Goal: Information Seeking & Learning: Understand process/instructions

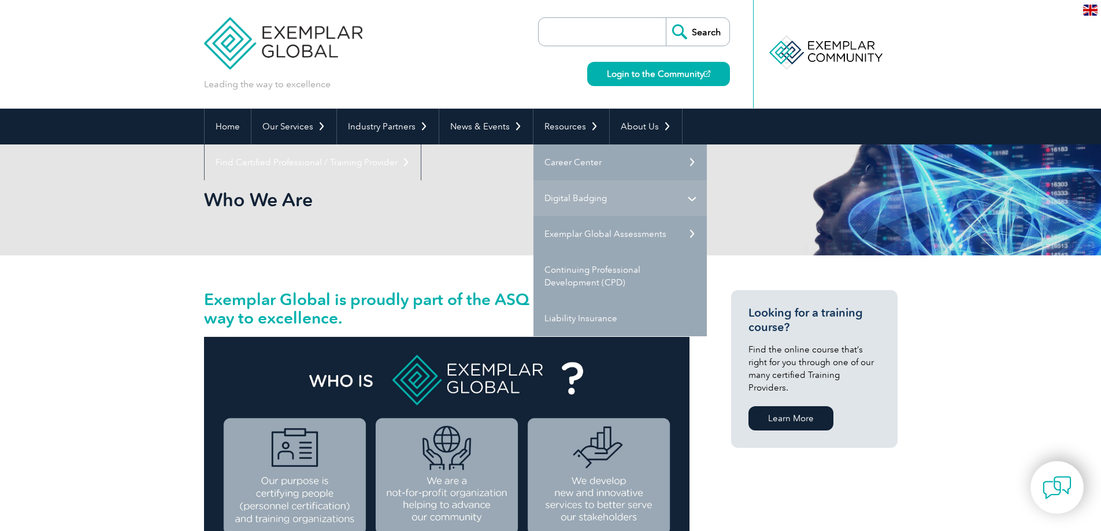
click at [690, 195] on link "Digital Badging" at bounding box center [620, 198] width 173 height 36
click at [689, 197] on link "Digital Badging" at bounding box center [620, 198] width 173 height 36
click at [596, 201] on link "Digital Badging" at bounding box center [620, 198] width 173 height 36
click at [692, 201] on link "Digital Badging" at bounding box center [620, 198] width 173 height 36
click at [586, 200] on link "Digital Badging" at bounding box center [620, 198] width 173 height 36
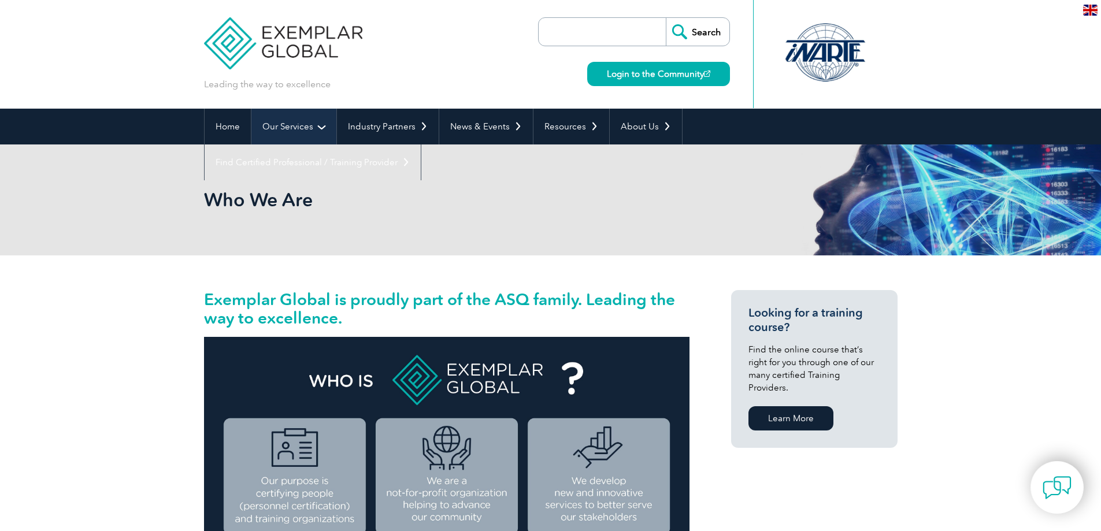
click at [291, 132] on link "Our Services" at bounding box center [294, 127] width 85 height 36
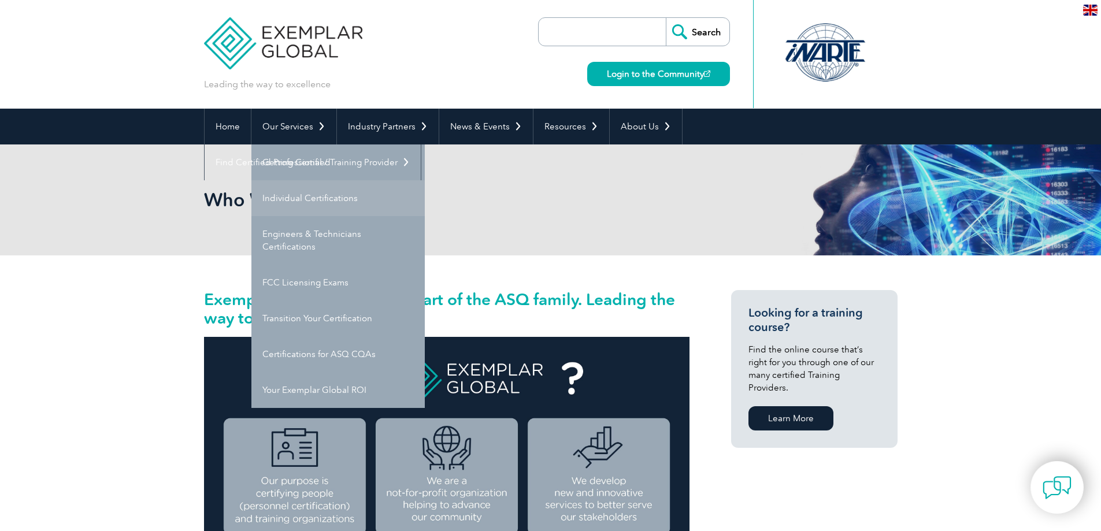
click at [297, 199] on link "Individual Certifications" at bounding box center [338, 198] width 173 height 36
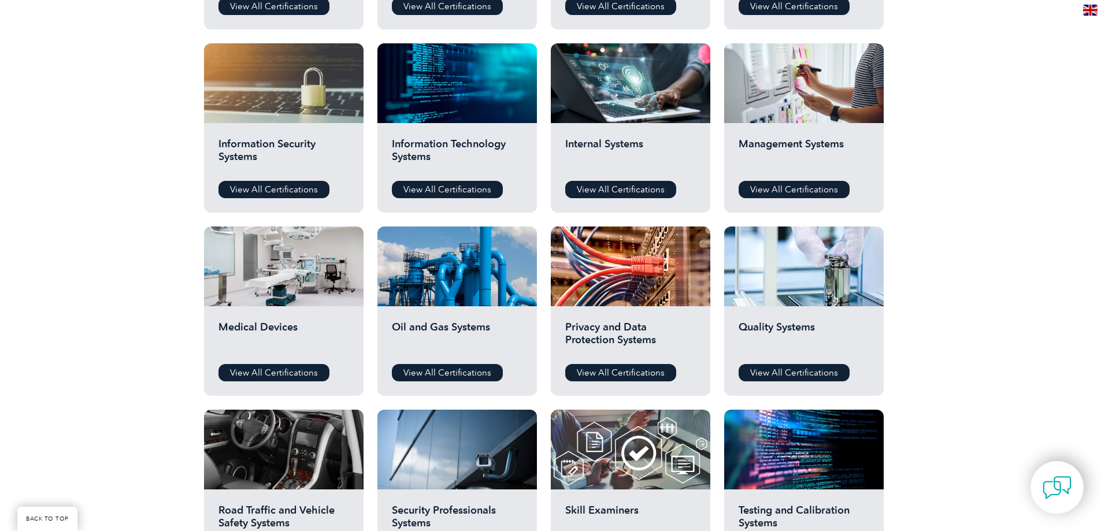
scroll to position [463, 0]
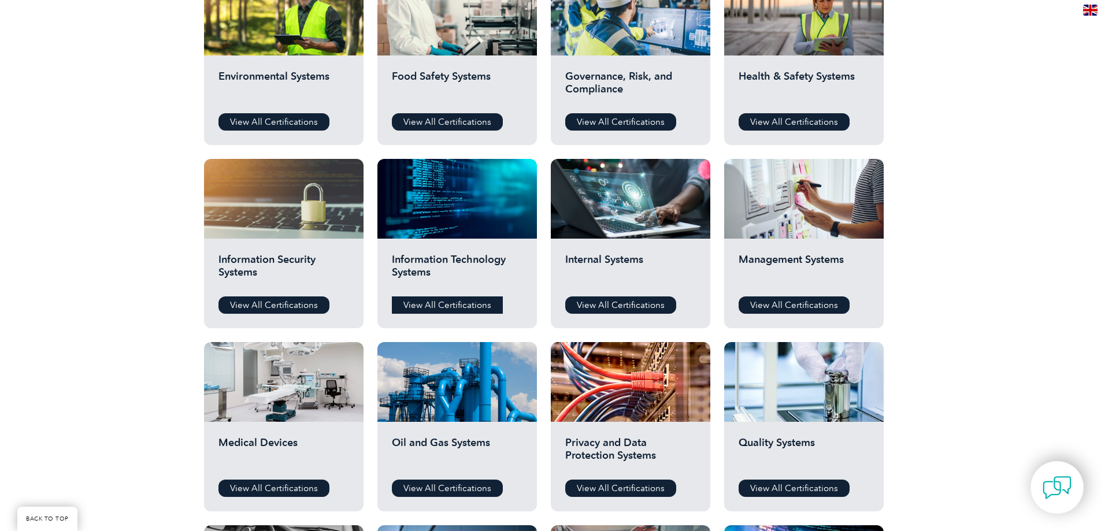
click at [448, 309] on link "View All Certifications" at bounding box center [447, 305] width 111 height 17
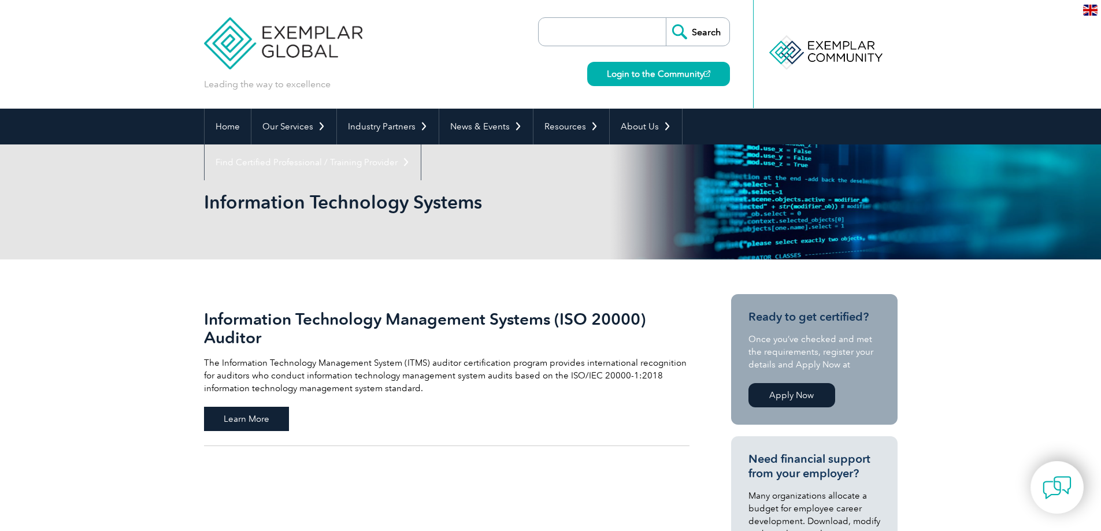
click at [249, 415] on span "Learn More" at bounding box center [246, 419] width 85 height 24
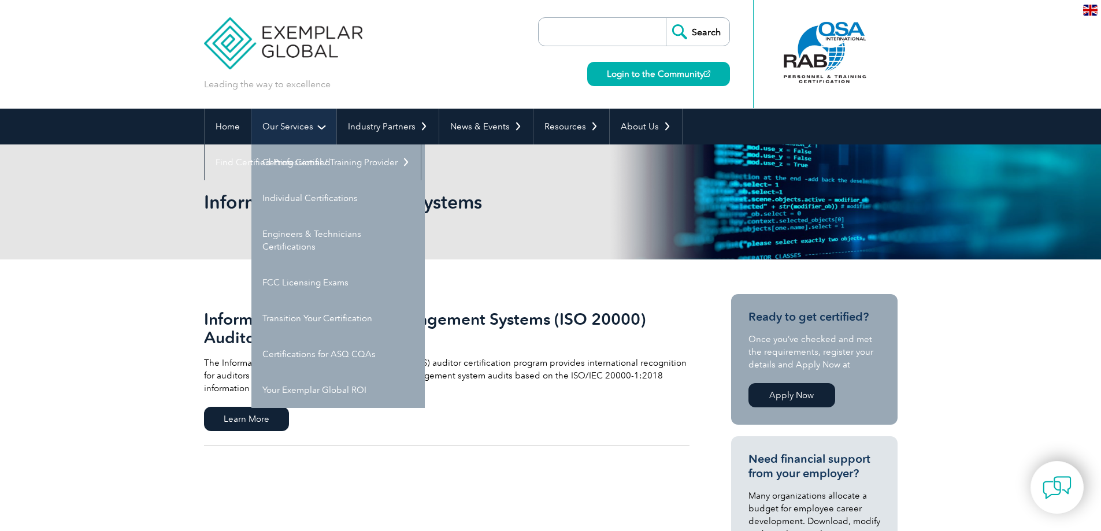
click at [290, 127] on link "Our Services" at bounding box center [294, 127] width 85 height 36
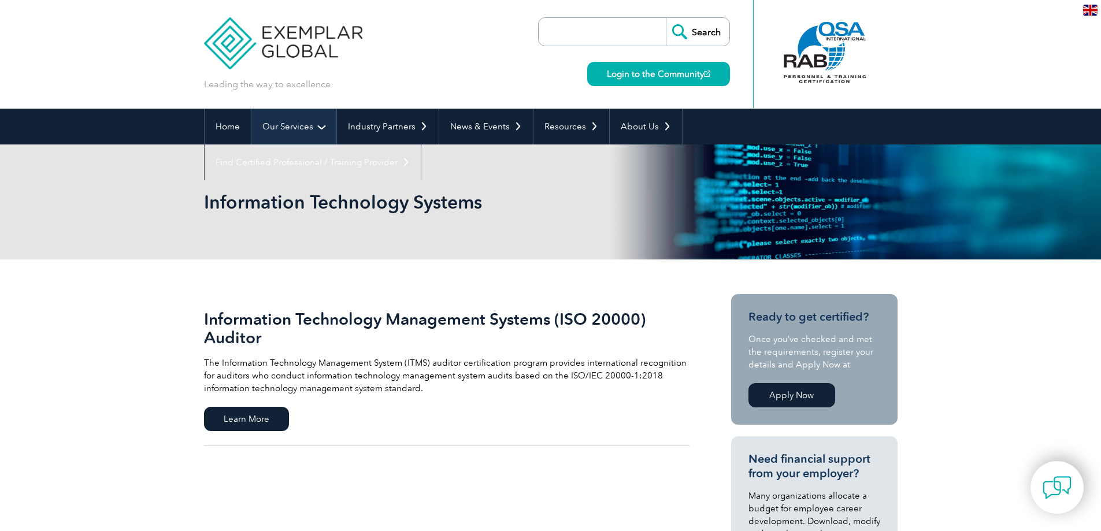
click at [301, 128] on link "Our Services" at bounding box center [294, 127] width 85 height 36
click at [299, 194] on h1 "Information Technology Systems" at bounding box center [426, 202] width 444 height 23
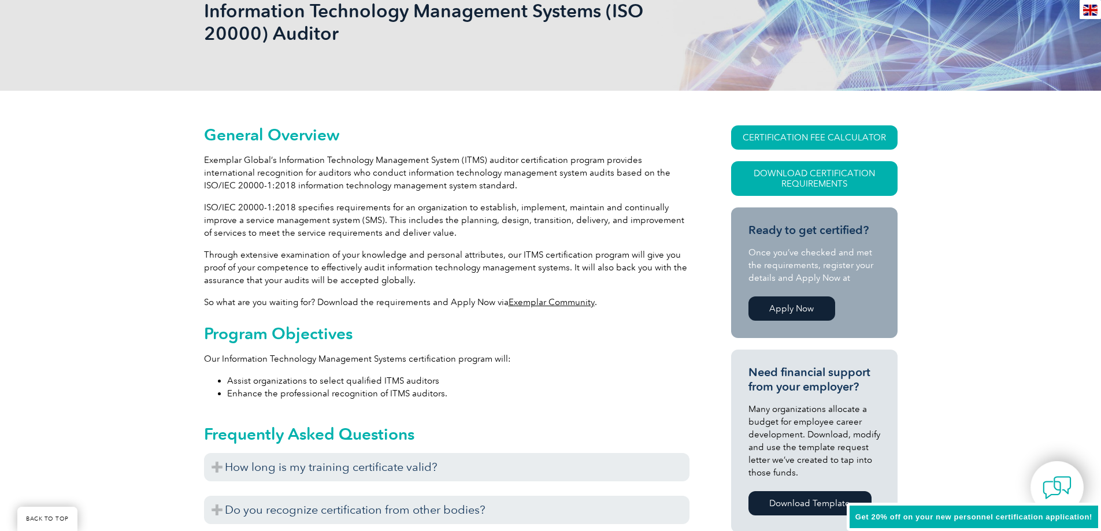
scroll to position [306, 0]
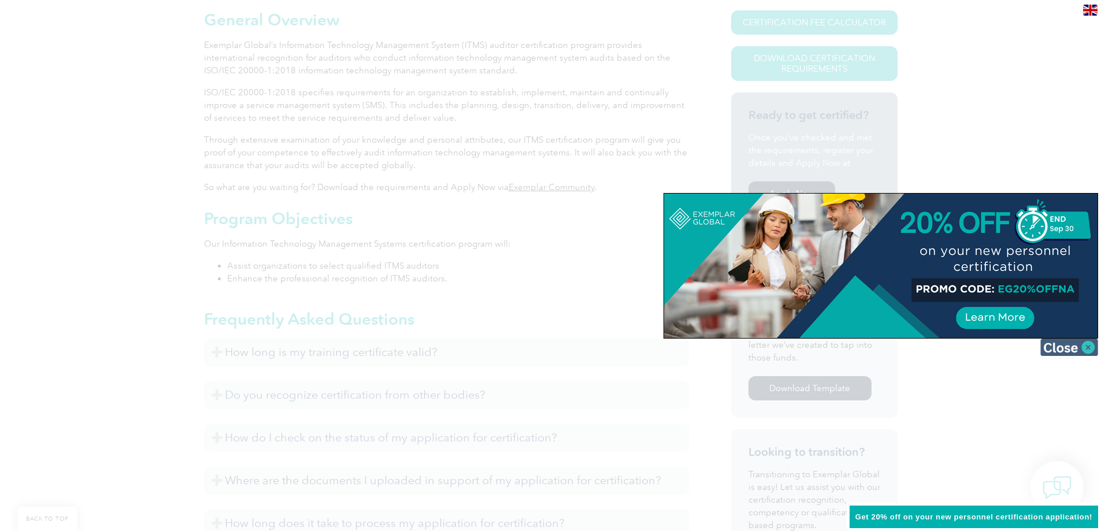
click at [1086, 350] on img at bounding box center [1070, 347] width 58 height 17
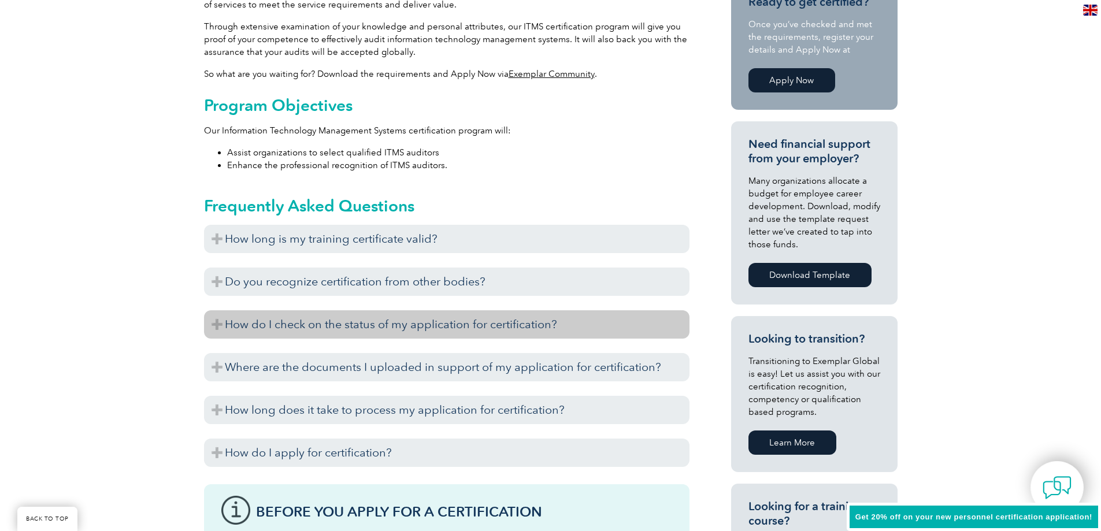
scroll to position [422, 0]
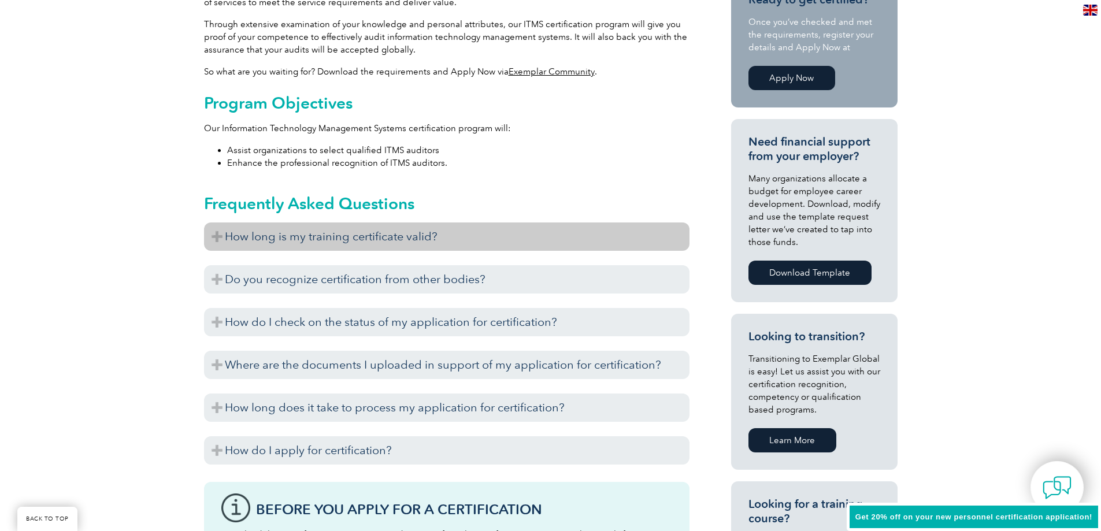
click at [333, 236] on h3 "How long is my training certificate valid?" at bounding box center [447, 237] width 486 height 28
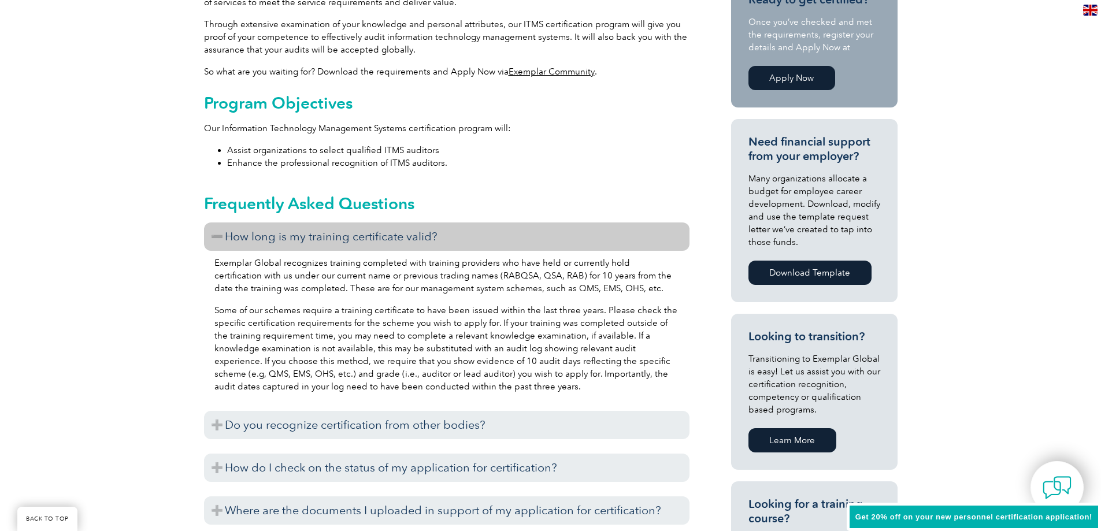
click at [319, 235] on h3 "How long is my training certificate valid?" at bounding box center [447, 237] width 486 height 28
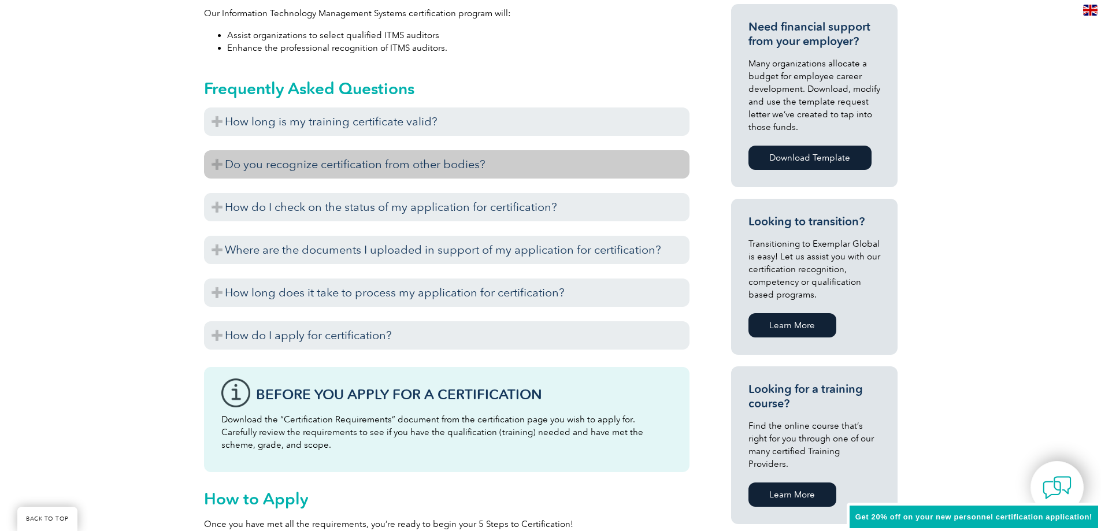
scroll to position [538, 0]
click at [331, 164] on h3 "Do you recognize certification from other bodies?" at bounding box center [447, 164] width 486 height 28
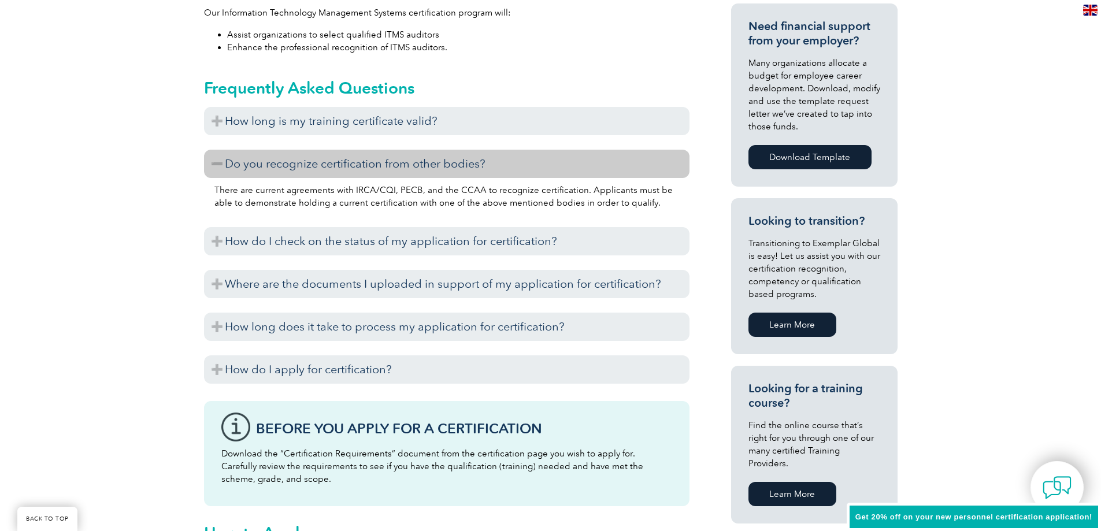
click at [331, 166] on h3 "Do you recognize certification from other bodies?" at bounding box center [447, 164] width 486 height 28
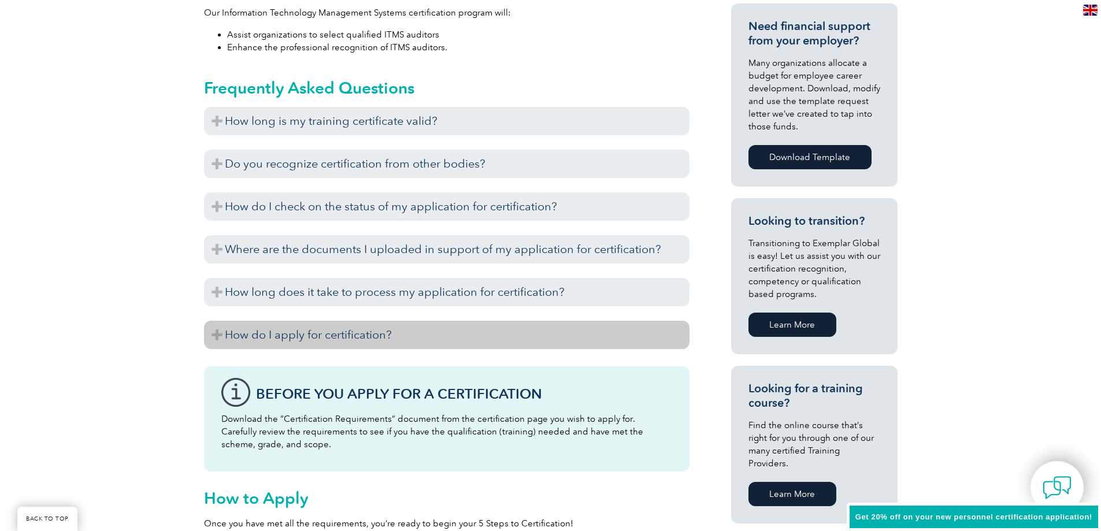
click at [290, 337] on h3 "How do I apply for certification?" at bounding box center [447, 335] width 486 height 28
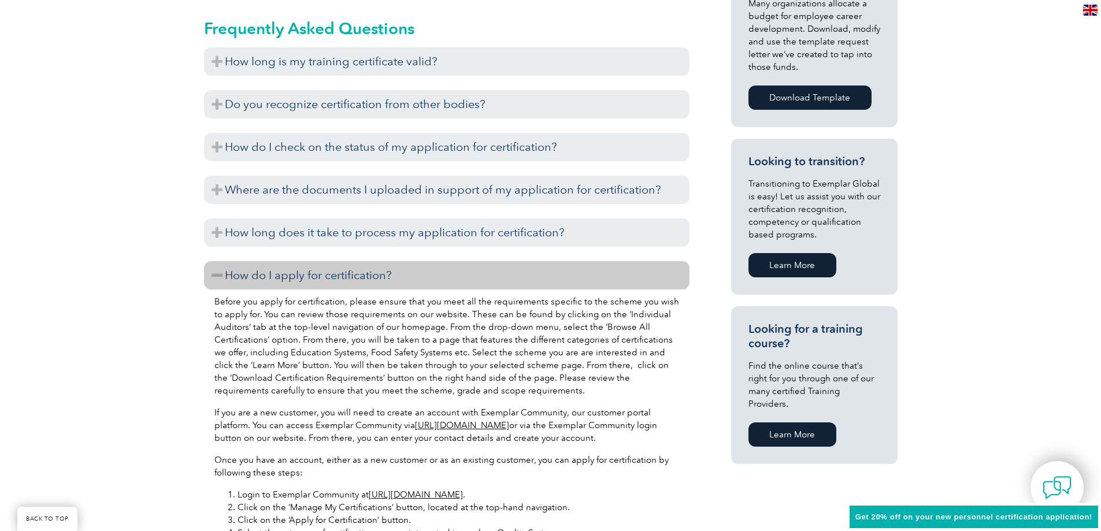
scroll to position [769, 0]
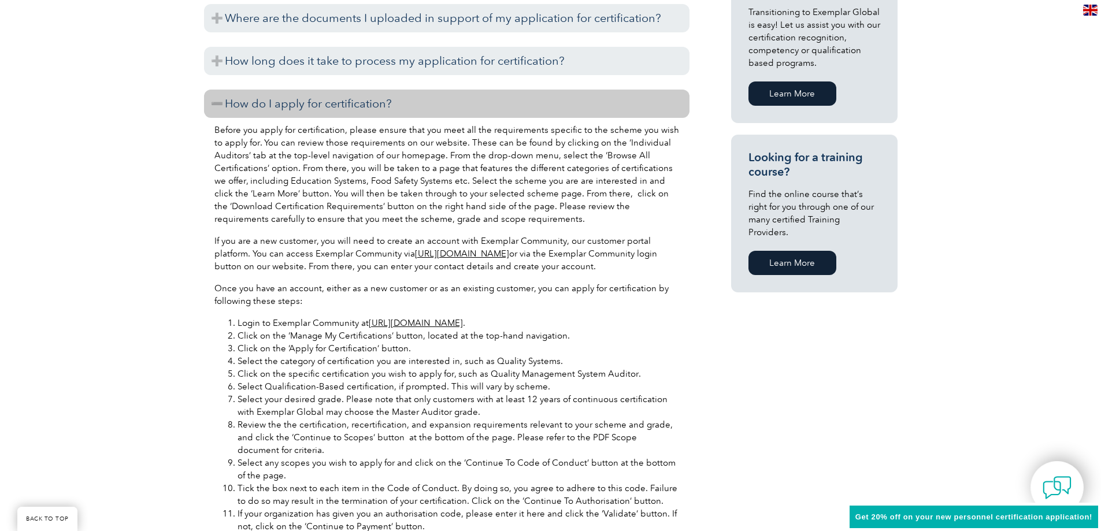
click at [304, 138] on p "Before you apply for certification, please ensure that you meet all the require…" at bounding box center [447, 175] width 465 height 102
click at [309, 119] on div "Before you apply for certification, please ensure that you meet all the require…" at bounding box center [447, 385] width 486 height 535
click at [317, 106] on h3 "How do I apply for certification?" at bounding box center [447, 104] width 486 height 28
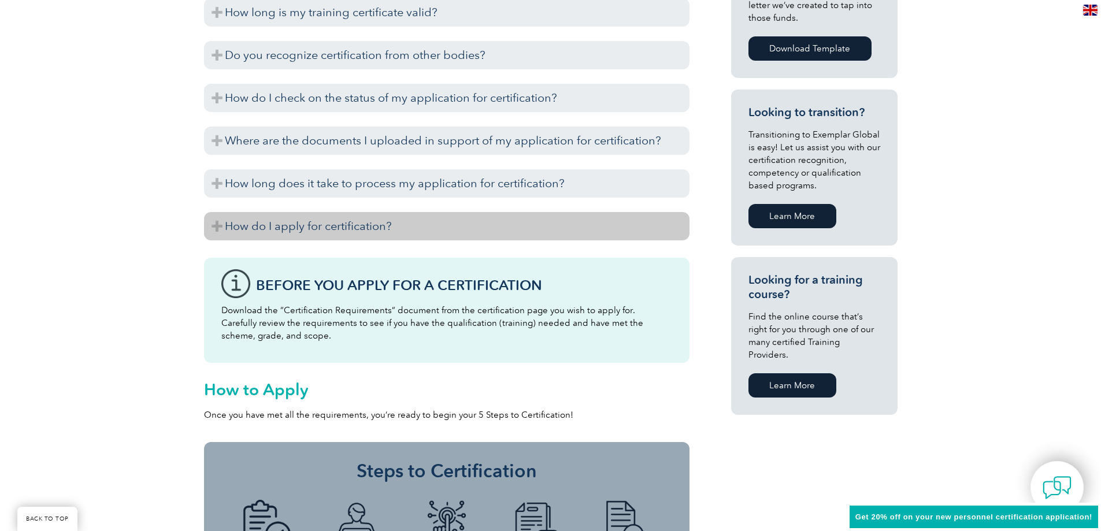
scroll to position [538, 0]
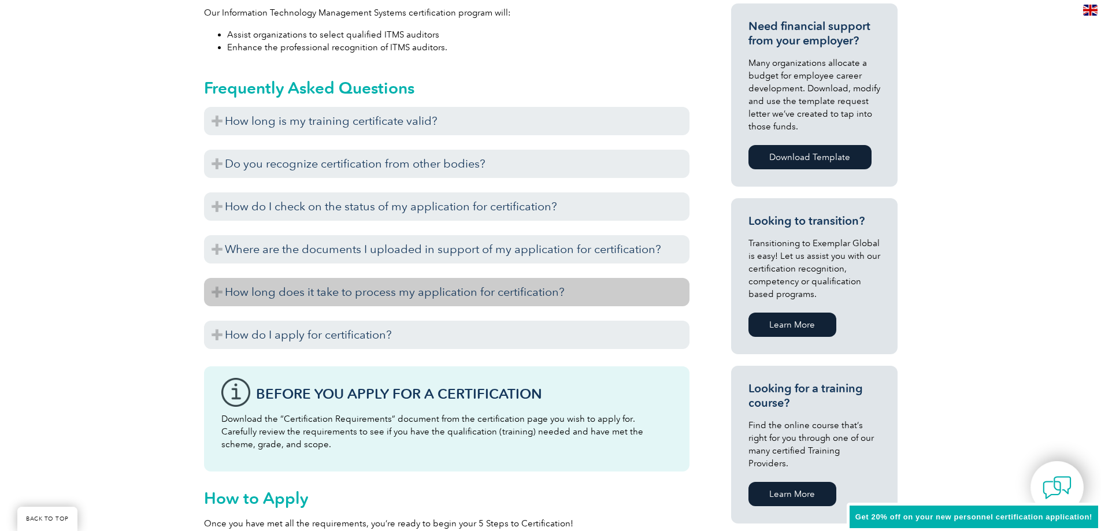
click at [334, 288] on h3 "How long does it take to process my application for certification?" at bounding box center [447, 292] width 486 height 28
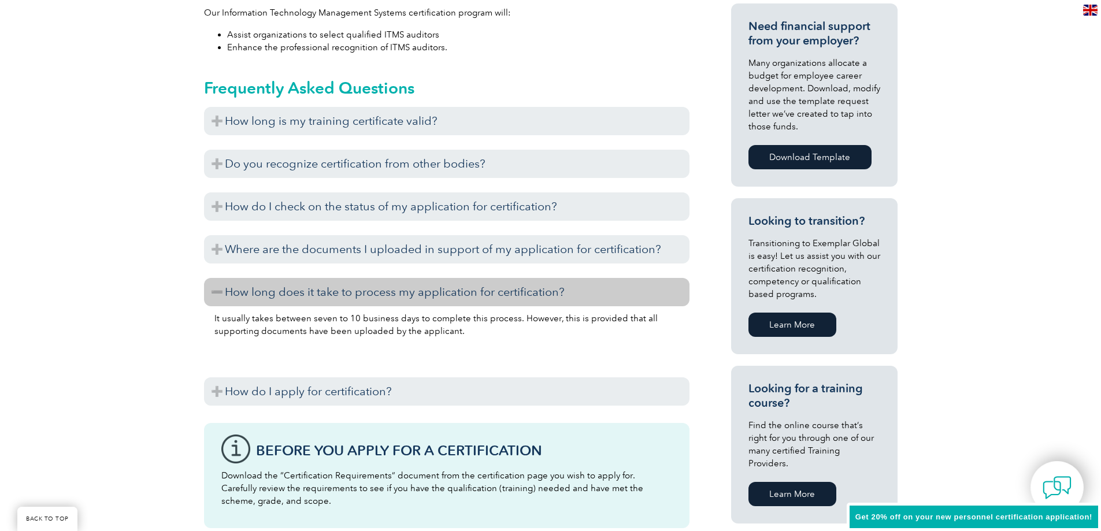
click at [332, 294] on h3 "How long does it take to process my application for certification?" at bounding box center [447, 292] width 486 height 28
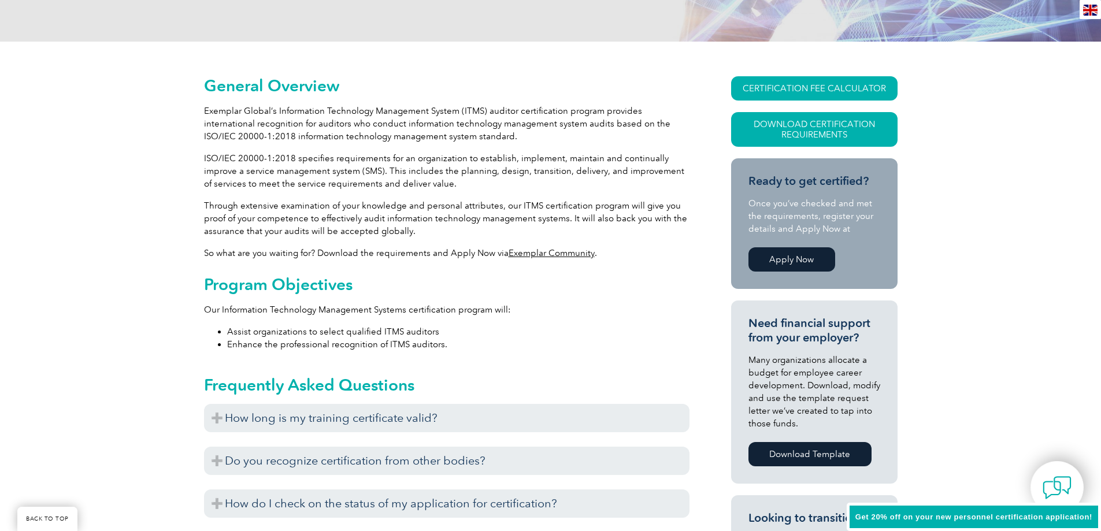
scroll to position [133, 0]
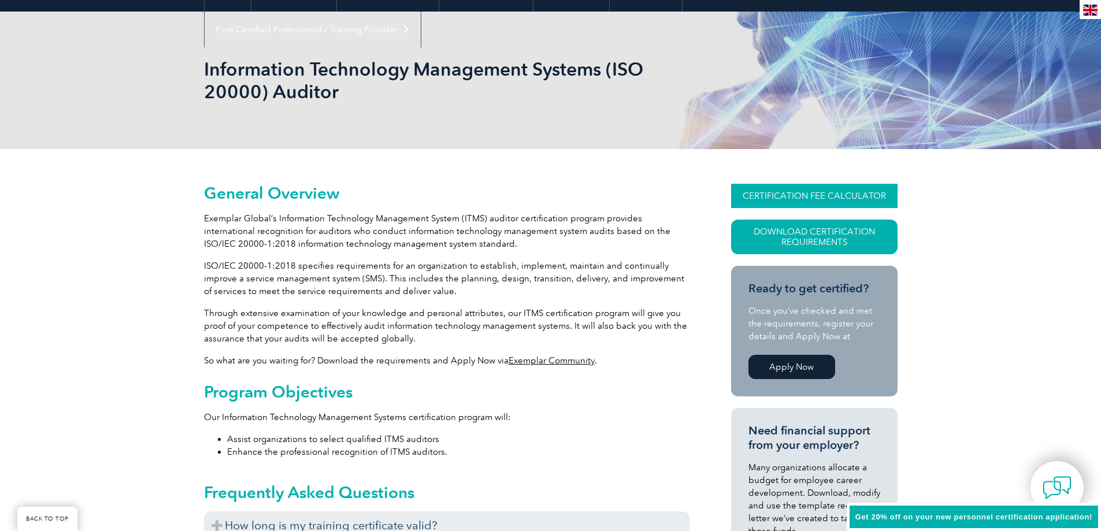
click at [801, 193] on link "CERTIFICATION FEE CALCULATOR" at bounding box center [814, 196] width 167 height 24
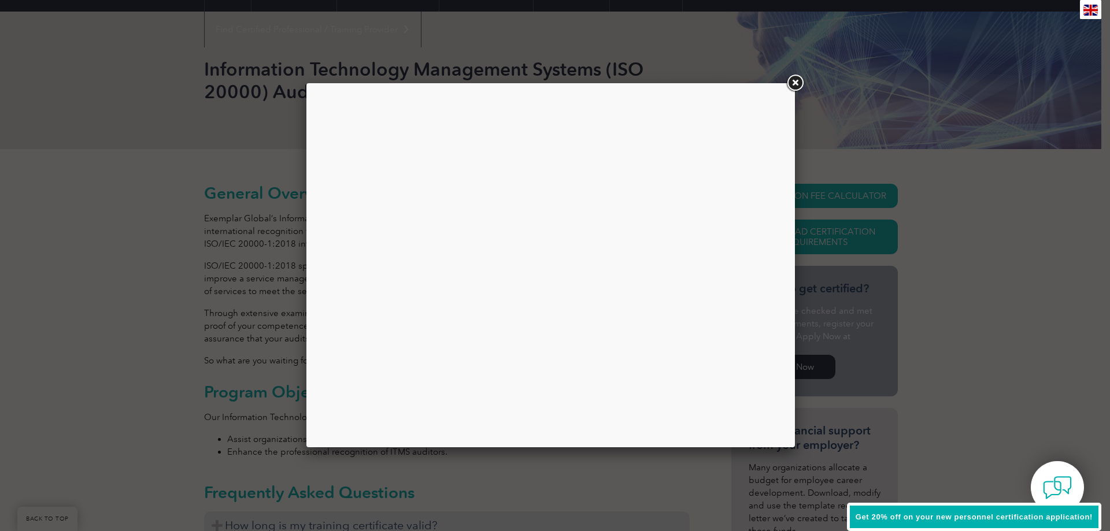
click at [794, 83] on link at bounding box center [795, 83] width 21 height 21
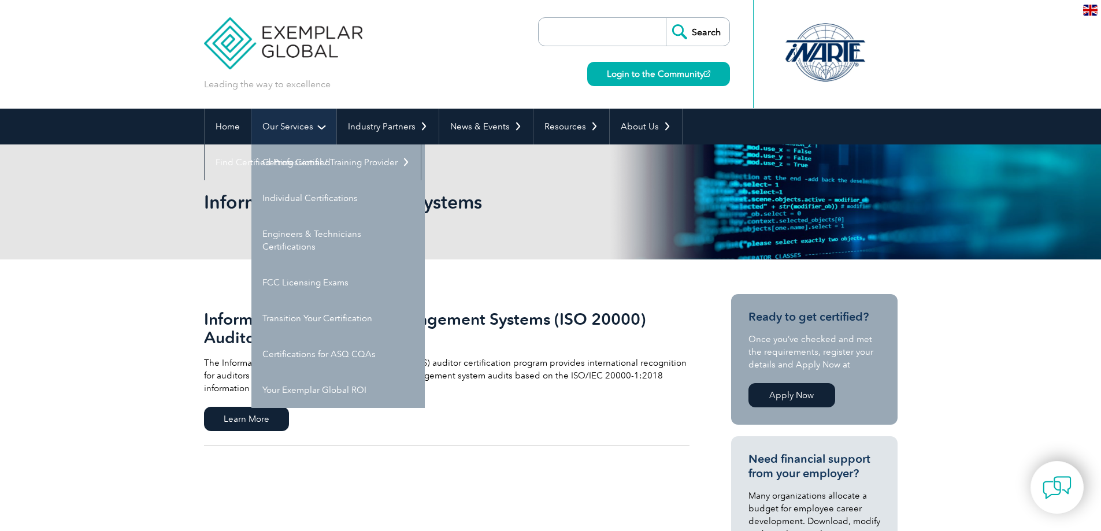
click at [322, 135] on link "Our Services" at bounding box center [294, 127] width 85 height 36
